Goal: Task Accomplishment & Management: Use online tool/utility

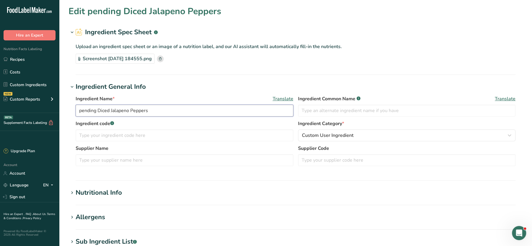
click at [99, 112] on input "pending Diced Jalapeno Peppers" at bounding box center [185, 111] width 218 height 12
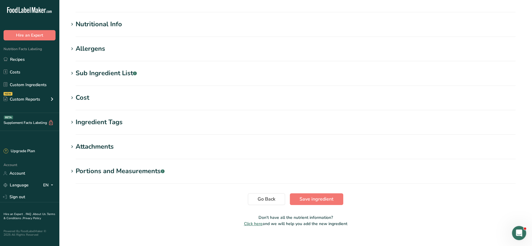
scroll to position [169, 0]
type input "Diced Jalapeno Peppers"
click at [106, 22] on div "Nutritional Info" at bounding box center [99, 24] width 46 height 10
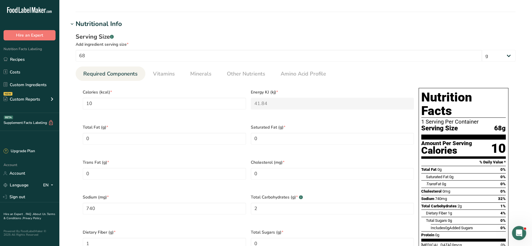
click at [106, 22] on div "Nutritional Info" at bounding box center [99, 24] width 46 height 10
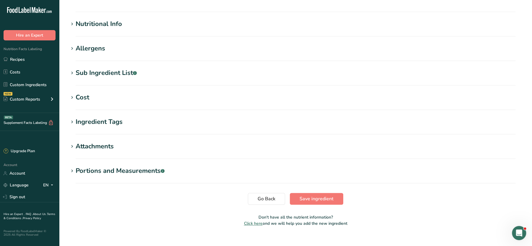
click at [94, 68] on div "Sub Ingredient List .a-a{fill:#347362;}.b-a{fill:#fff;}" at bounding box center [106, 73] width 61 height 10
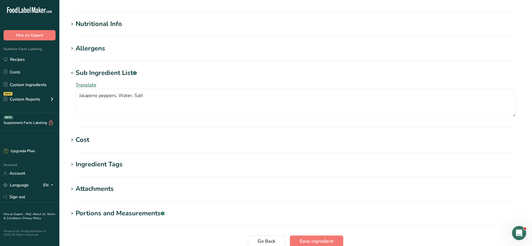
click at [94, 68] on div "Sub Ingredient List .a-a{fill:#347362;}.b-a{fill:#fff;}" at bounding box center [106, 73] width 61 height 10
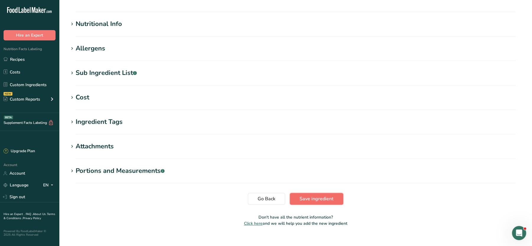
click at [324, 204] on button "Save ingredient" at bounding box center [316, 199] width 53 height 12
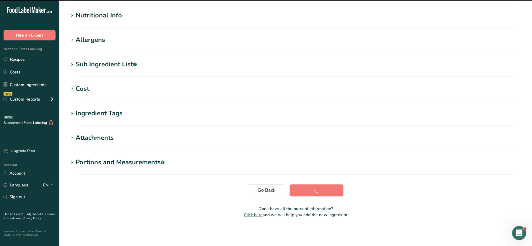
scroll to position [0, 0]
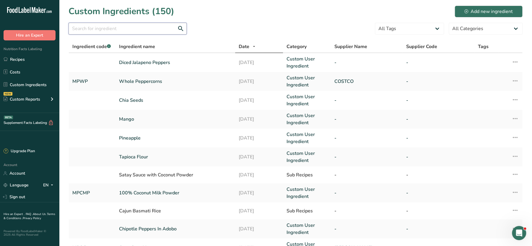
click at [119, 30] on input "text" at bounding box center [128, 29] width 118 height 12
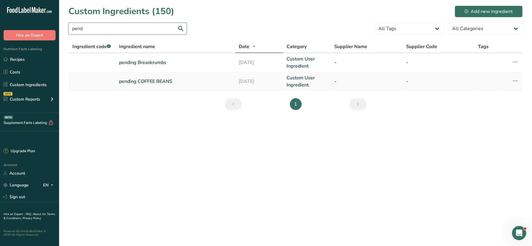
type input "pend"
click at [129, 64] on link "pending Breadcrumbs" at bounding box center [175, 62] width 113 height 7
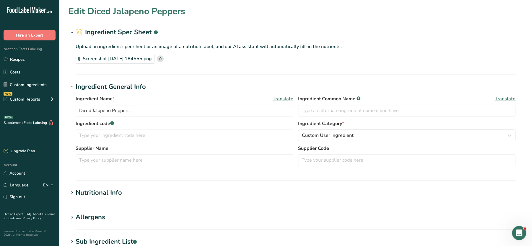
type input "pending Breadcrumbs"
